Goal: Find specific page/section: Find specific page/section

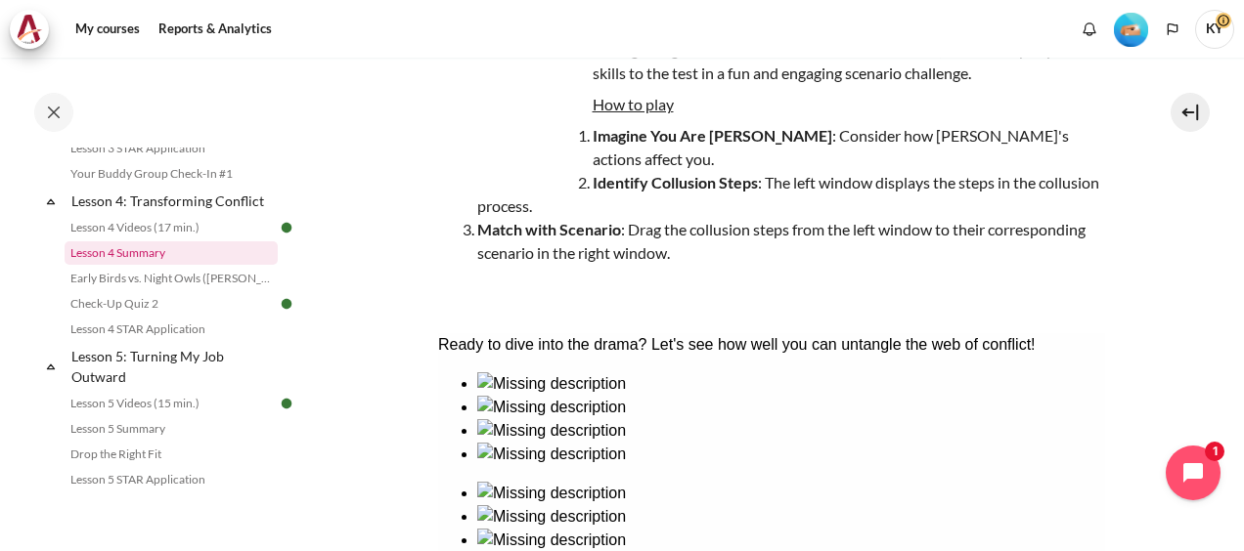
scroll to position [752, 0]
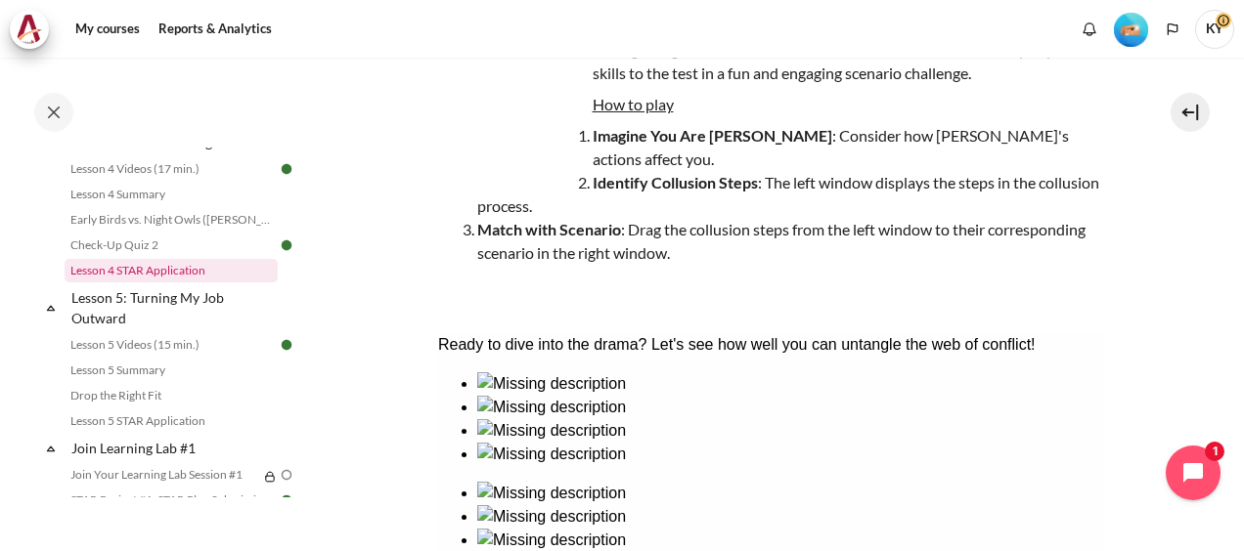
click at [161, 283] on link "Lesson 4 STAR Application" at bounding box center [171, 270] width 213 height 23
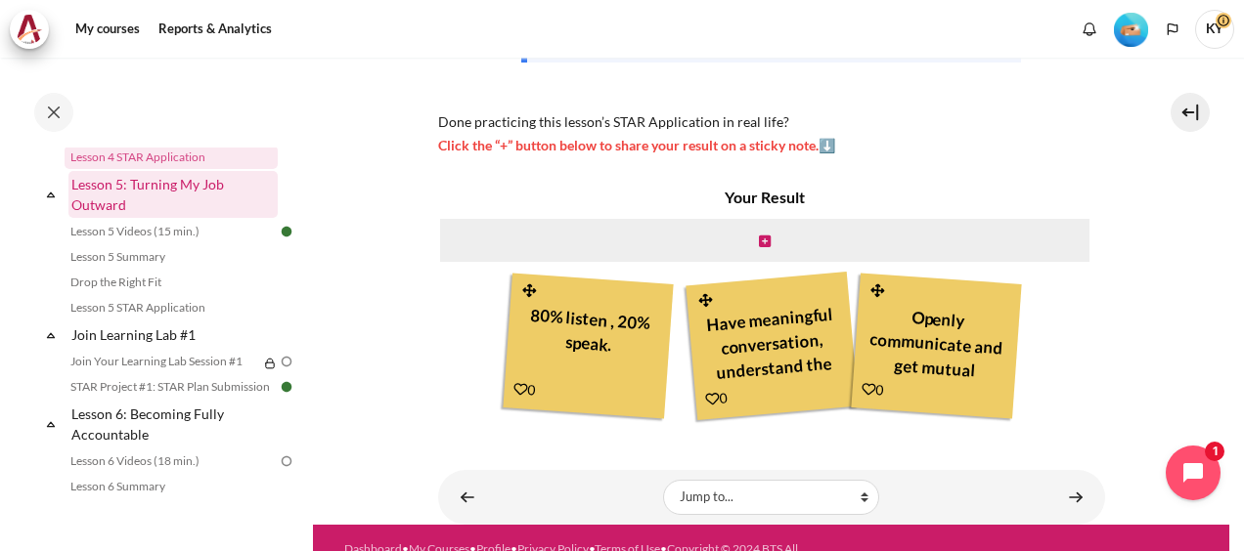
scroll to position [884, 0]
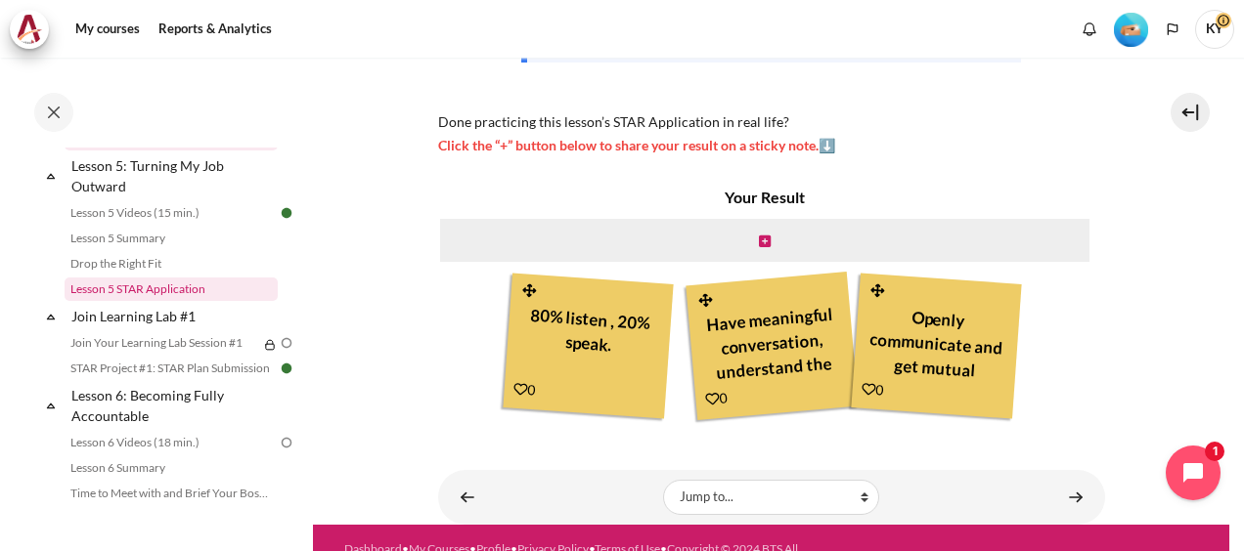
click at [164, 301] on link "Lesson 5 STAR Application" at bounding box center [171, 289] width 213 height 23
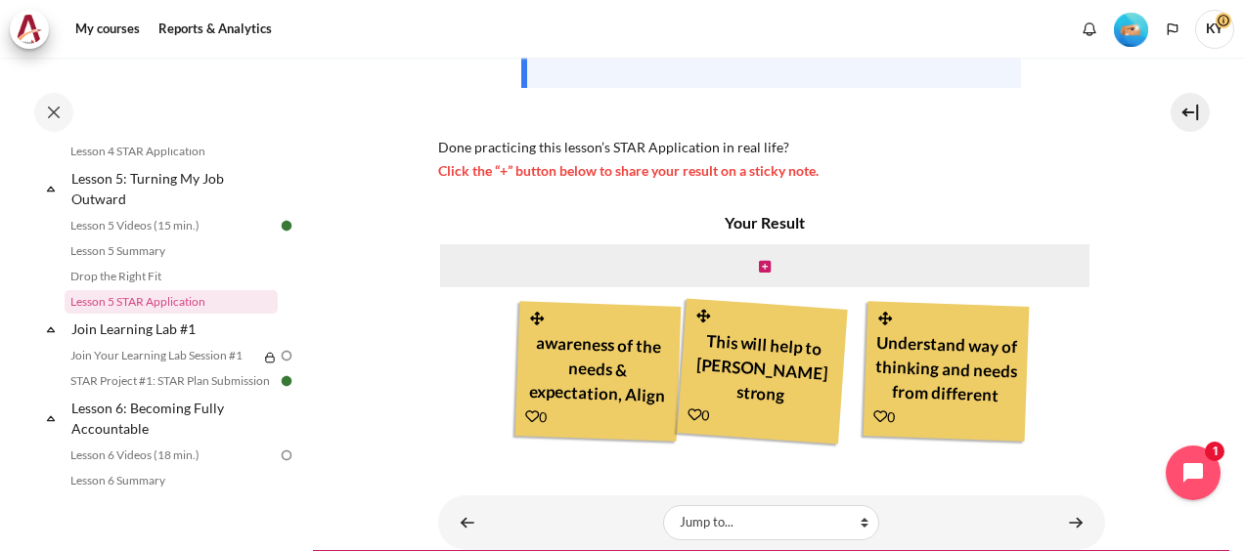
scroll to position [489, 0]
